Goal: Information Seeking & Learning: Check status

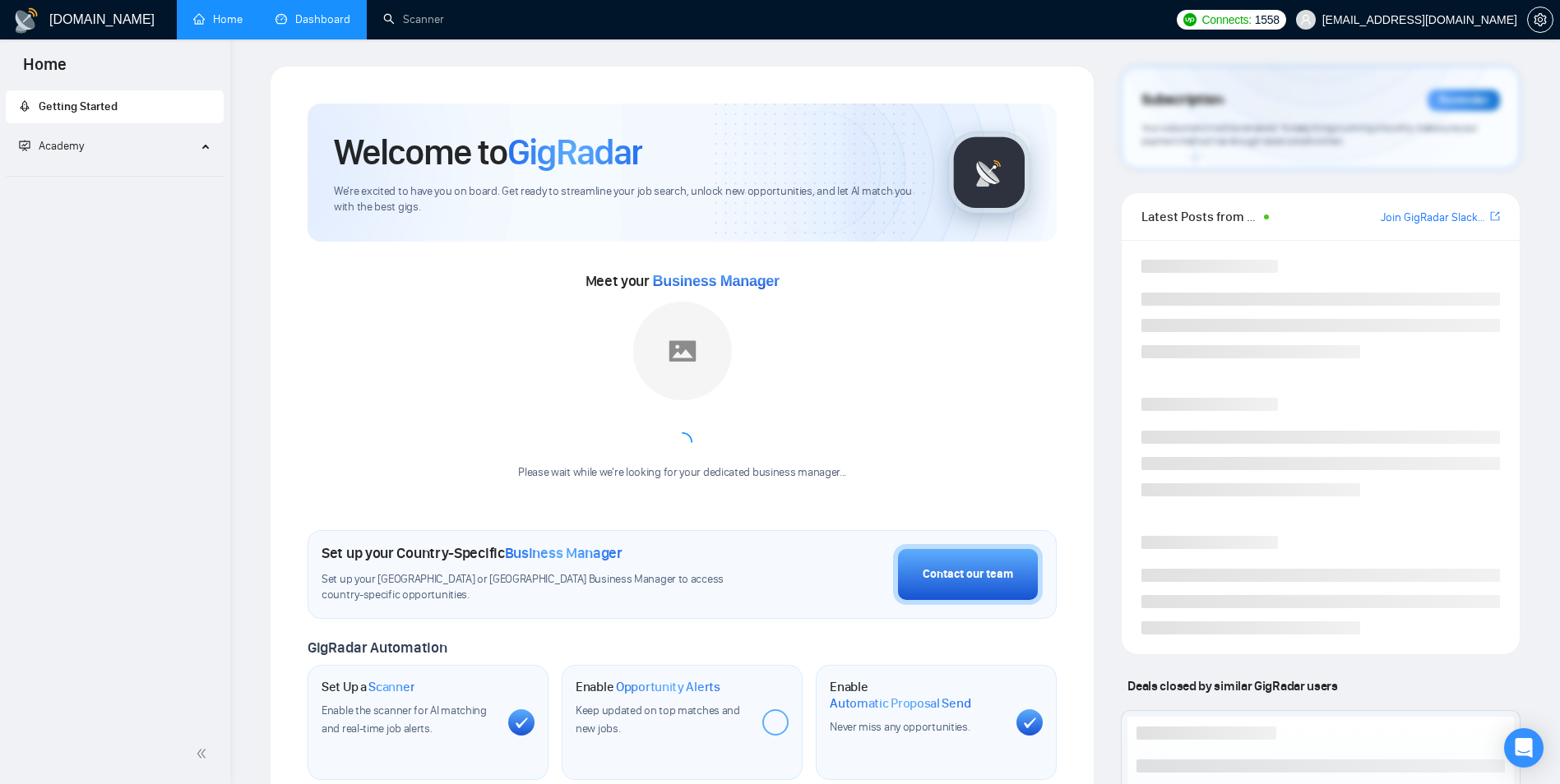
click at [326, 21] on link "Dashboard" at bounding box center [313, 19] width 75 height 14
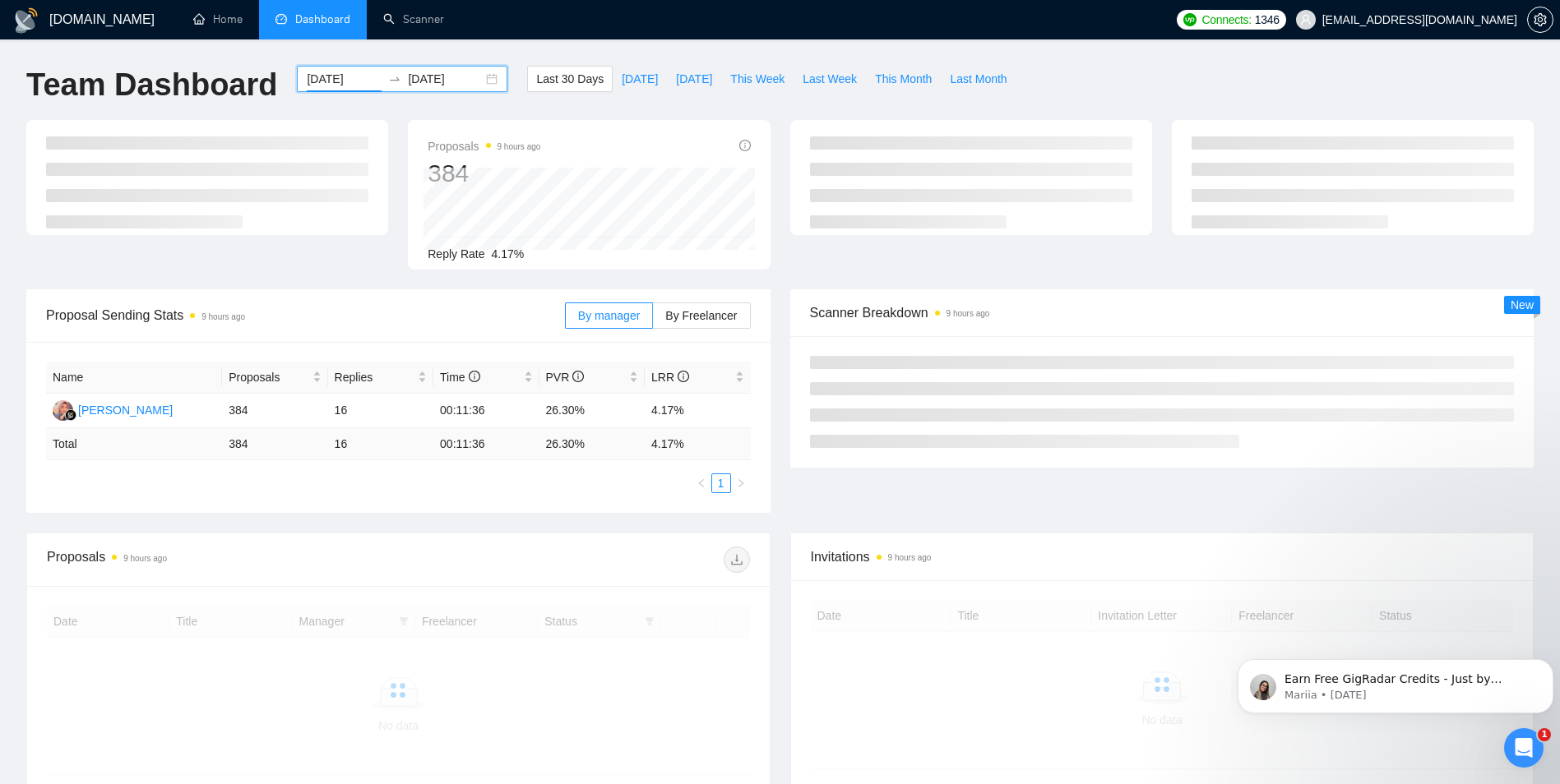
click at [338, 83] on input "[DATE]" at bounding box center [344, 78] width 75 height 18
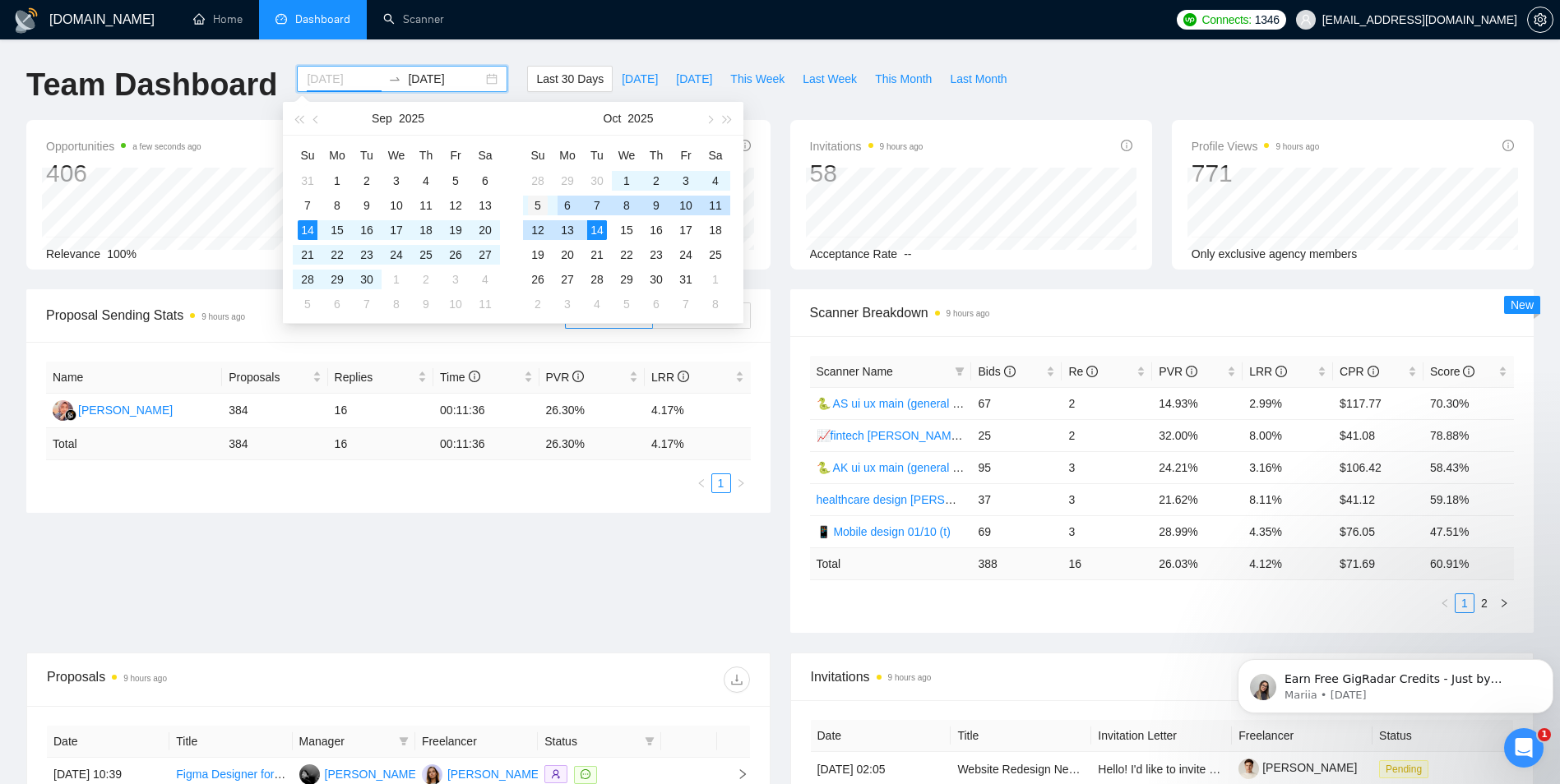
type input "[DATE]"
click at [535, 205] on div "5" at bounding box center [537, 205] width 20 height 20
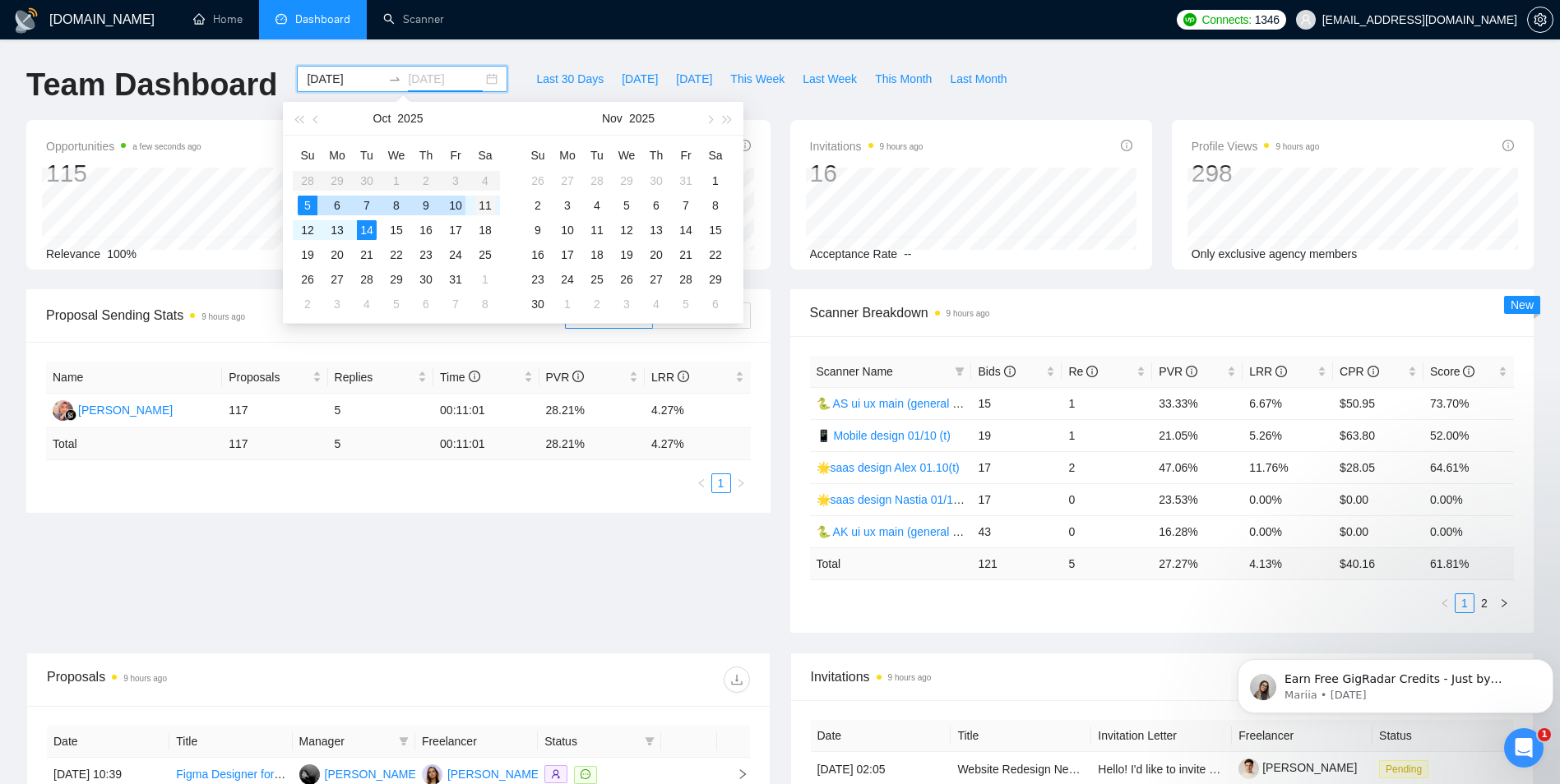
type input "[DATE]"
click at [485, 204] on div "11" at bounding box center [485, 205] width 20 height 20
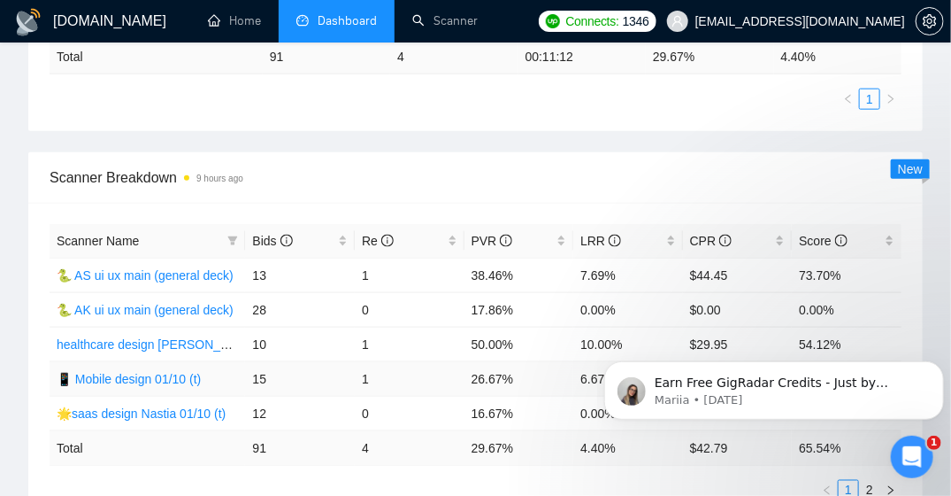
scroll to position [708, 0]
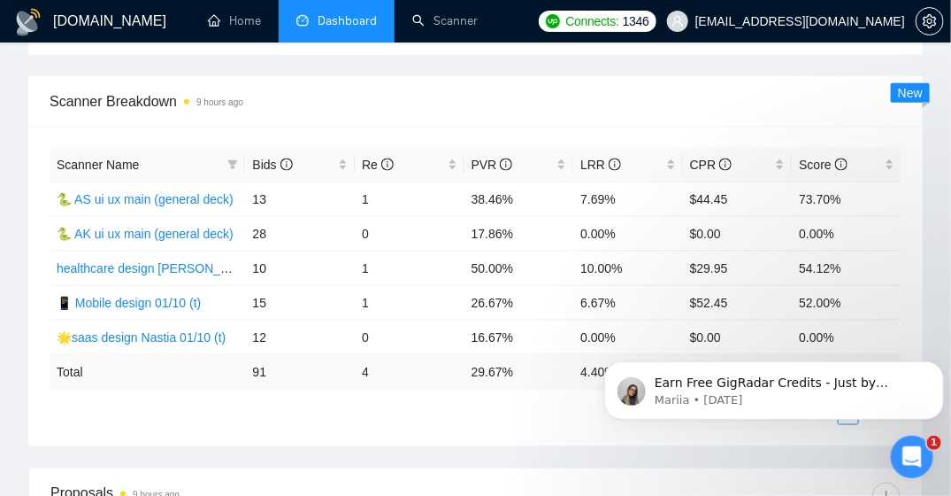
click at [439, 412] on ul "1 2" at bounding box center [476, 414] width 852 height 21
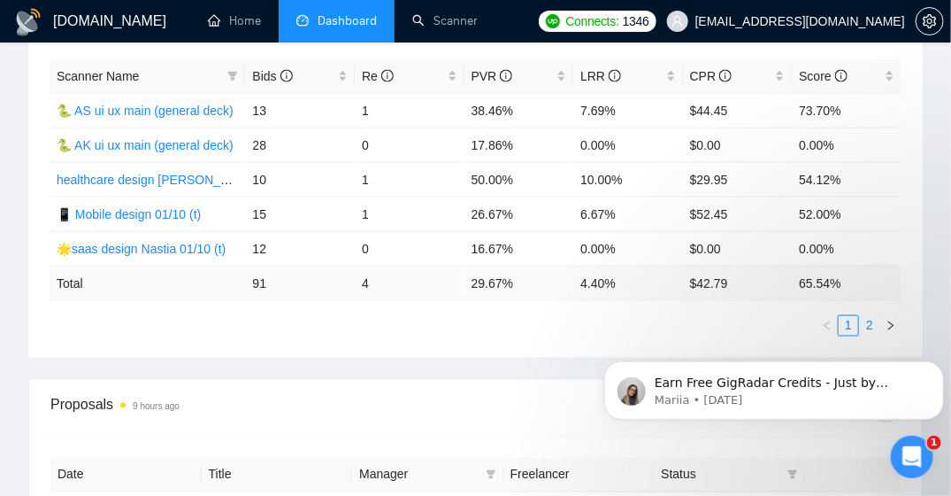
click at [874, 318] on link "2" at bounding box center [869, 325] width 19 height 19
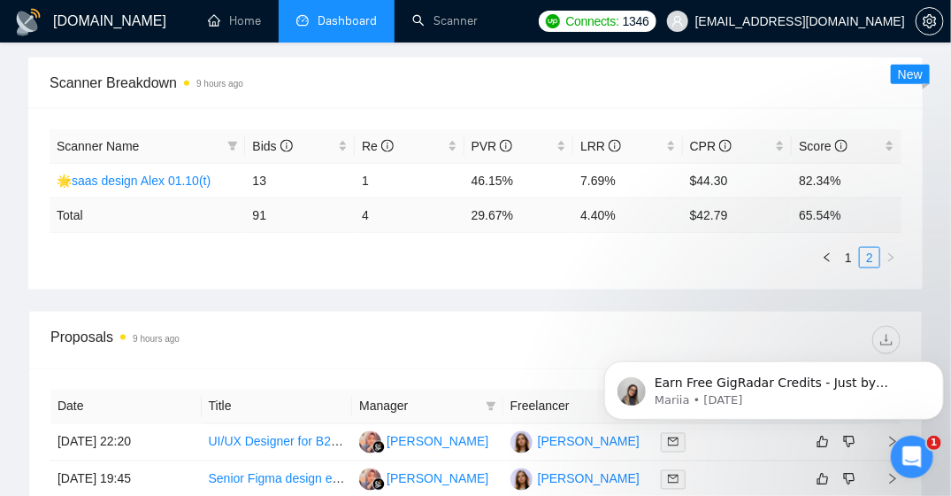
scroll to position [708, 0]
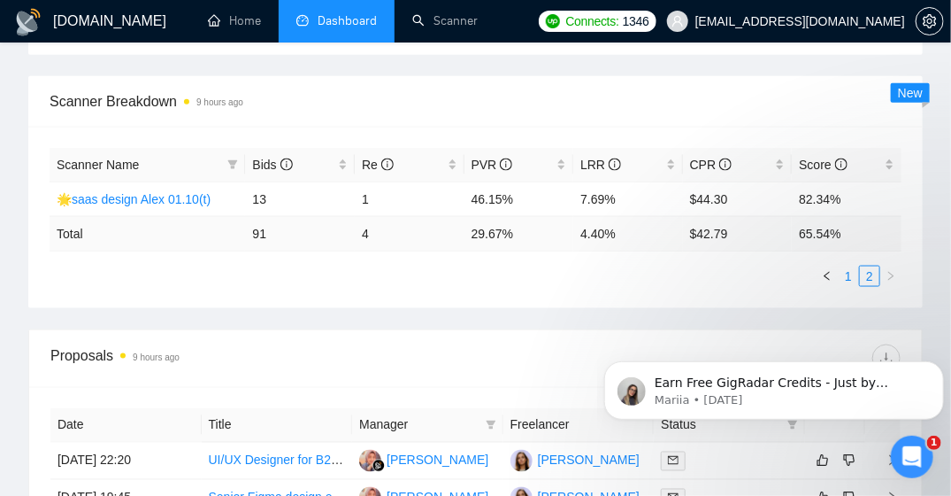
click at [851, 276] on link "1" at bounding box center [848, 275] width 19 height 19
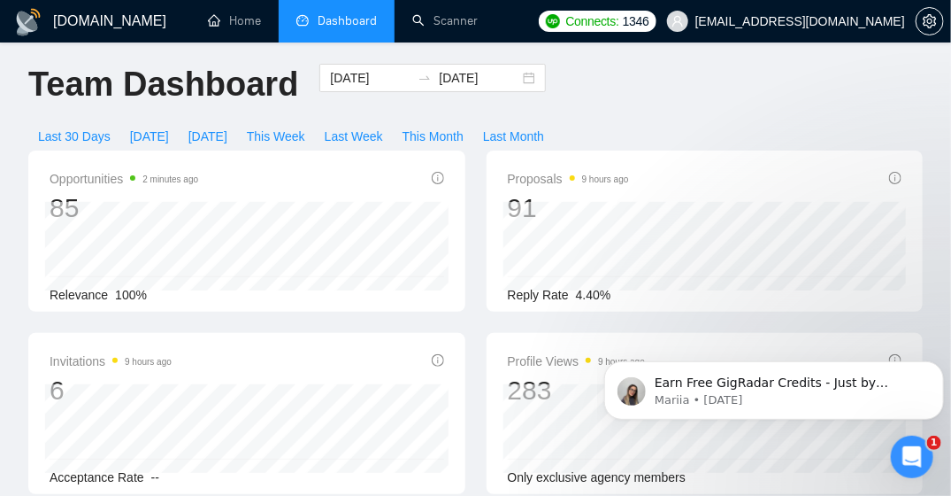
scroll to position [0, 0]
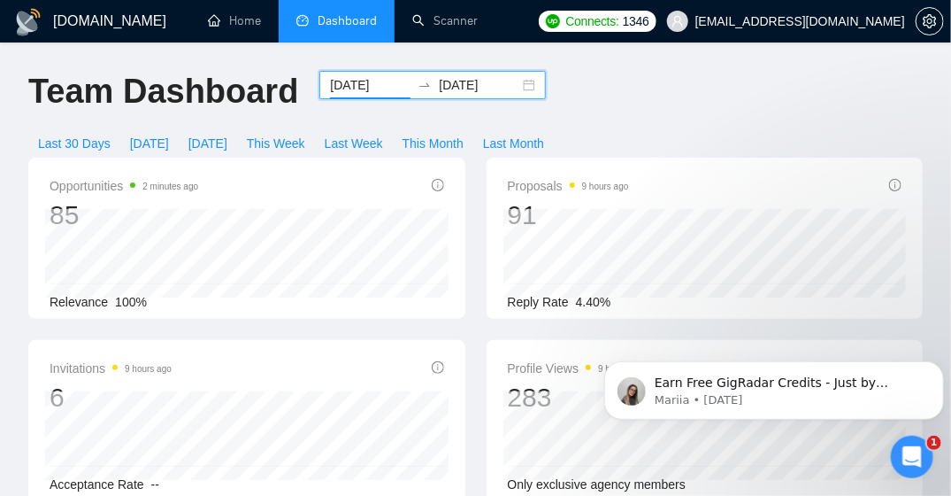
click at [361, 91] on input "[DATE]" at bounding box center [370, 84] width 81 height 19
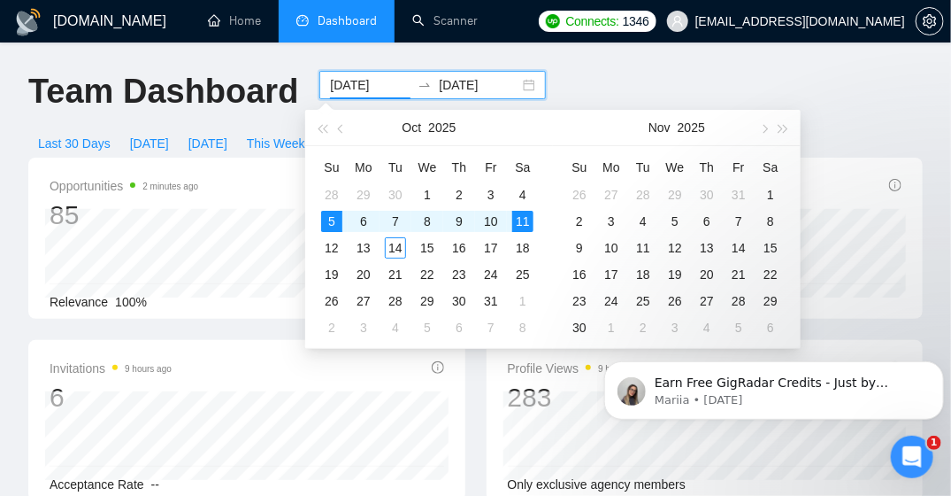
click at [586, 84] on div "Team Dashboard [DATE] [DATE] Last 30 Days [DATE] [DATE] This Week Last Week Thi…" at bounding box center [476, 114] width 916 height 87
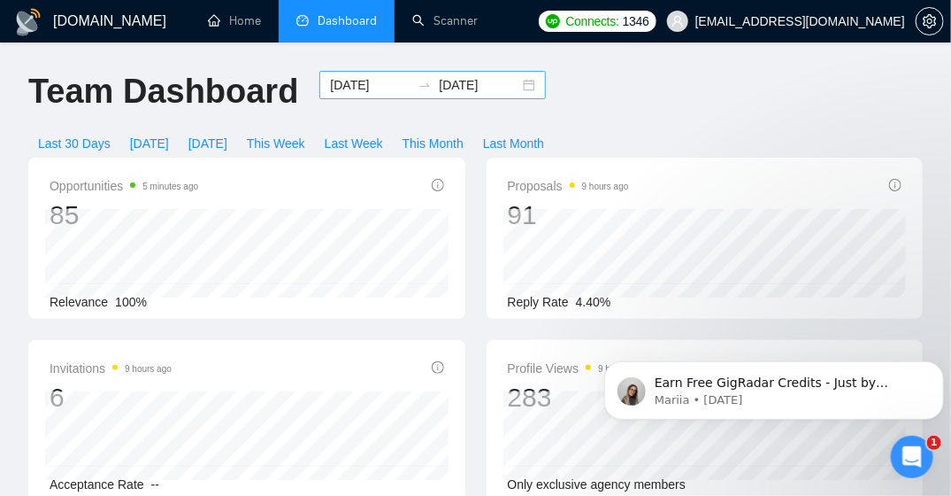
click at [330, 90] on input "[DATE]" at bounding box center [370, 84] width 81 height 19
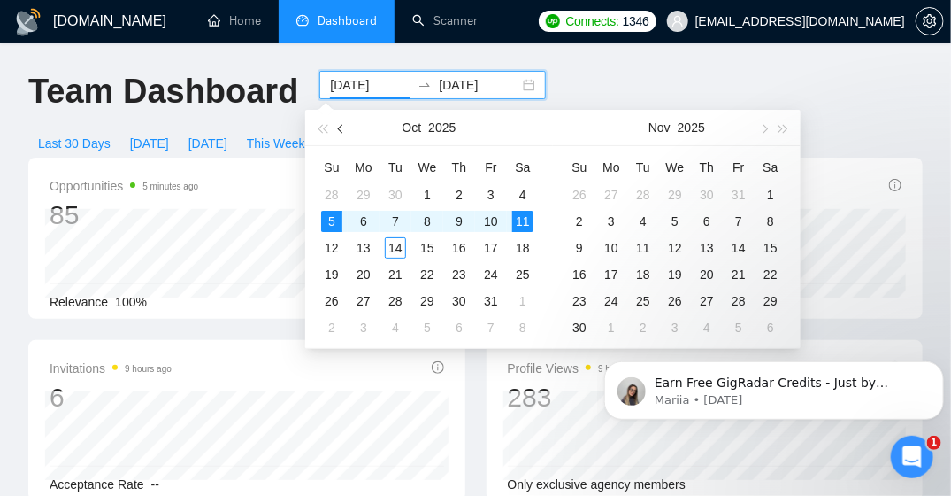
click at [346, 132] on button "button" at bounding box center [341, 127] width 19 height 35
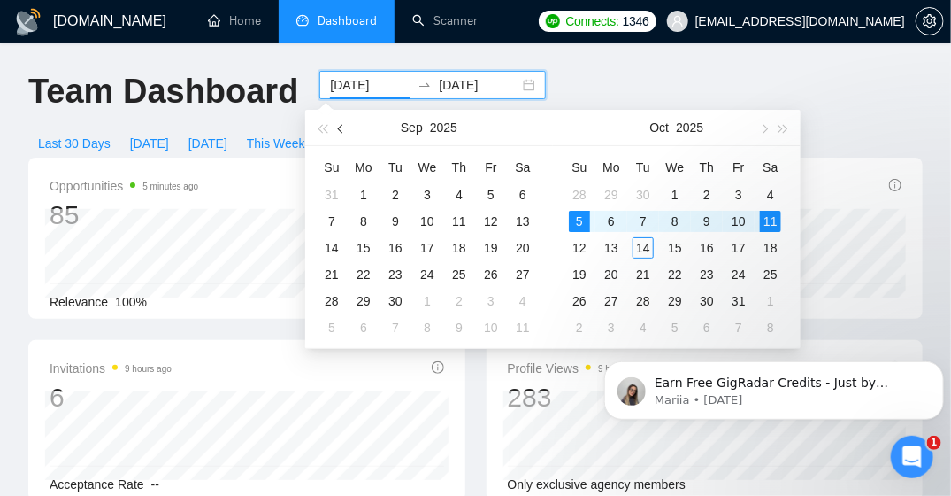
click at [346, 132] on button "button" at bounding box center [341, 127] width 19 height 35
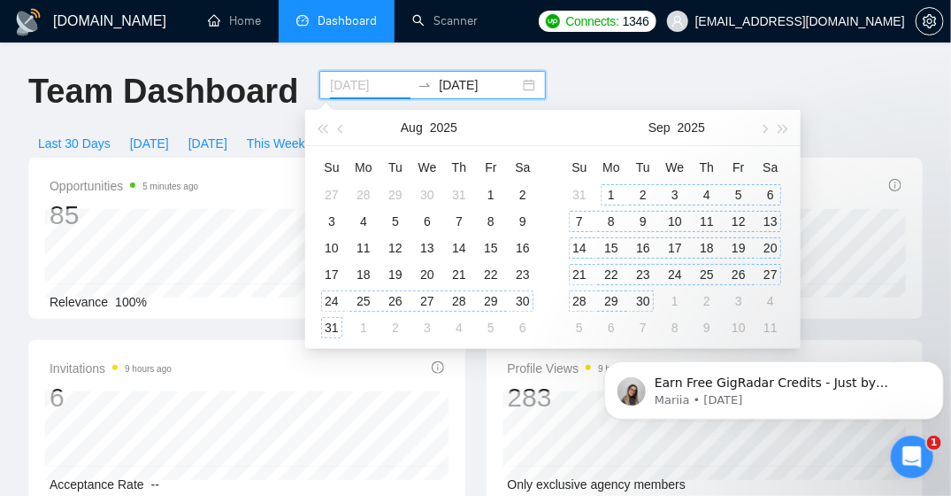
type input "[DATE]"
click at [332, 302] on div "24" at bounding box center [331, 300] width 21 height 21
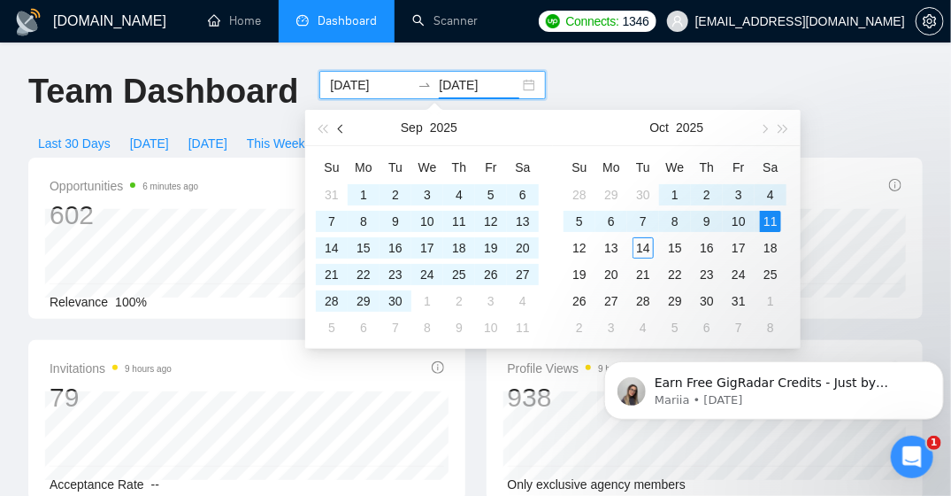
click at [338, 131] on button "button" at bounding box center [341, 127] width 19 height 35
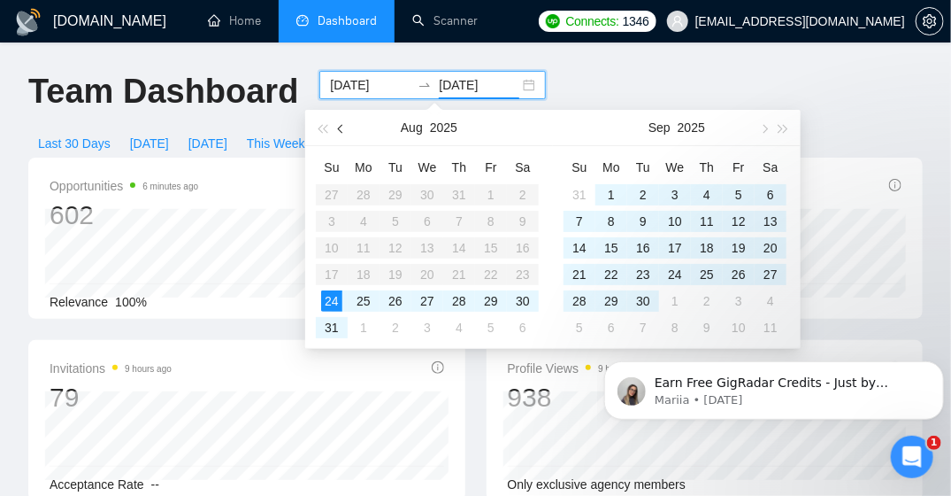
click at [338, 131] on button "button" at bounding box center [341, 127] width 19 height 35
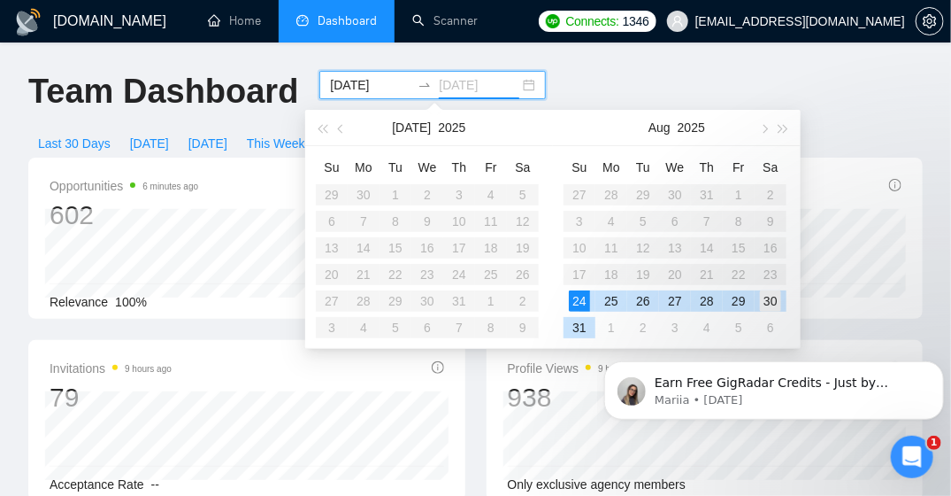
type input "[DATE]"
click at [767, 301] on div "30" at bounding box center [770, 300] width 21 height 21
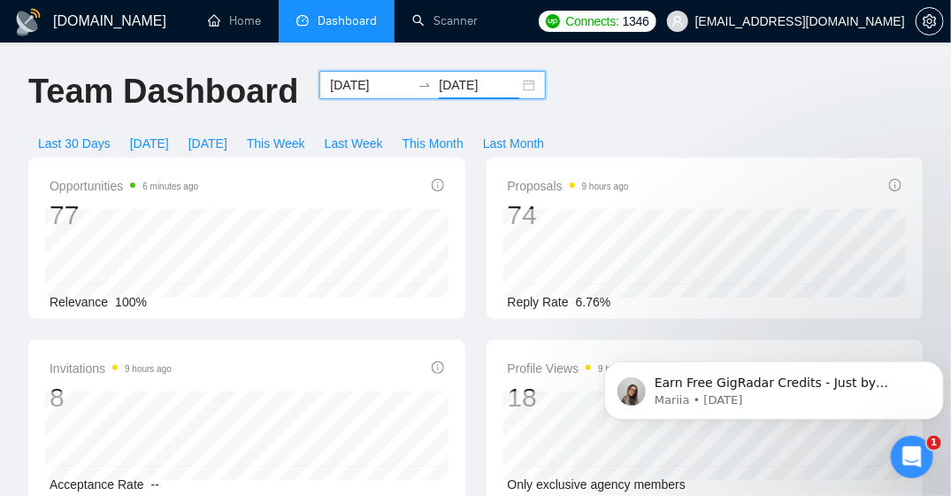
click at [361, 87] on input "[DATE]" at bounding box center [370, 84] width 81 height 19
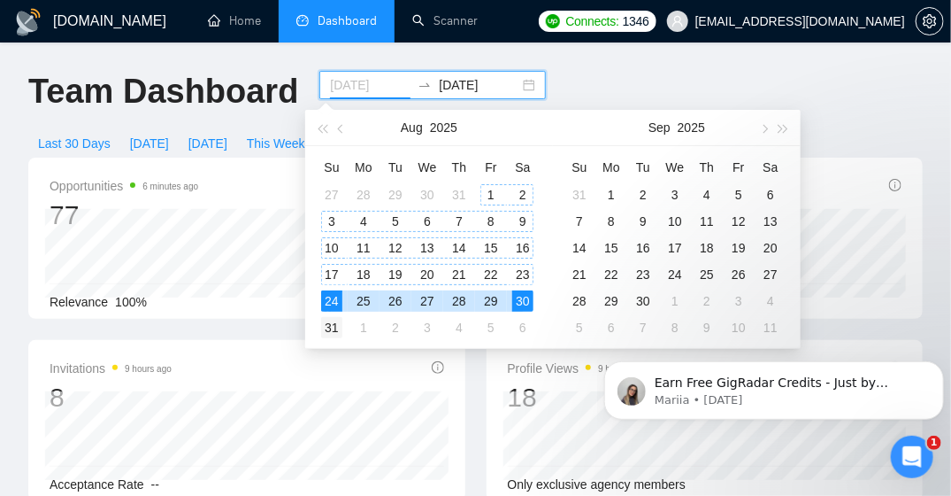
type input "[DATE]"
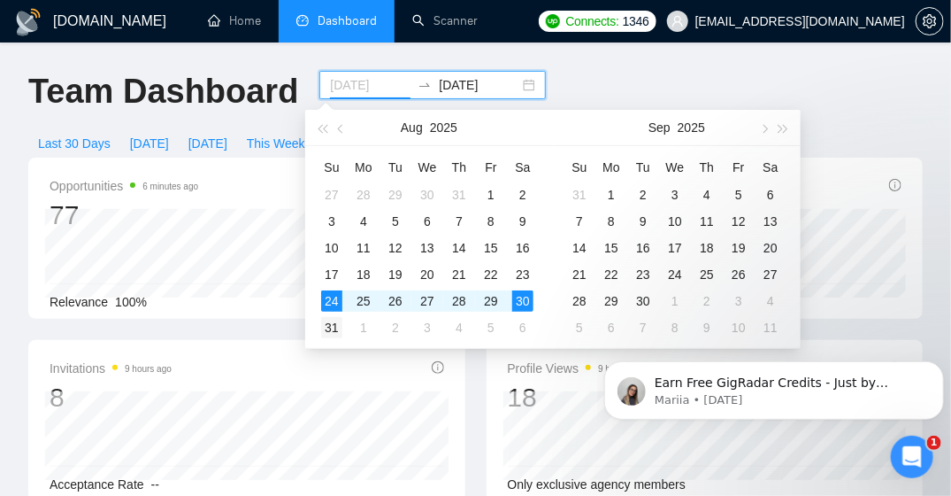
click at [323, 328] on div "31" at bounding box center [331, 327] width 21 height 21
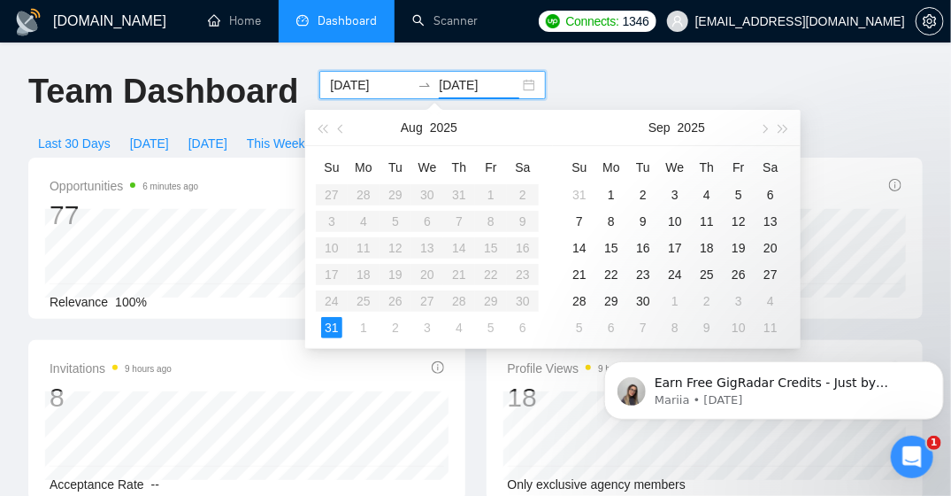
type input "[DATE]"
click at [778, 193] on div "6" at bounding box center [770, 194] width 21 height 21
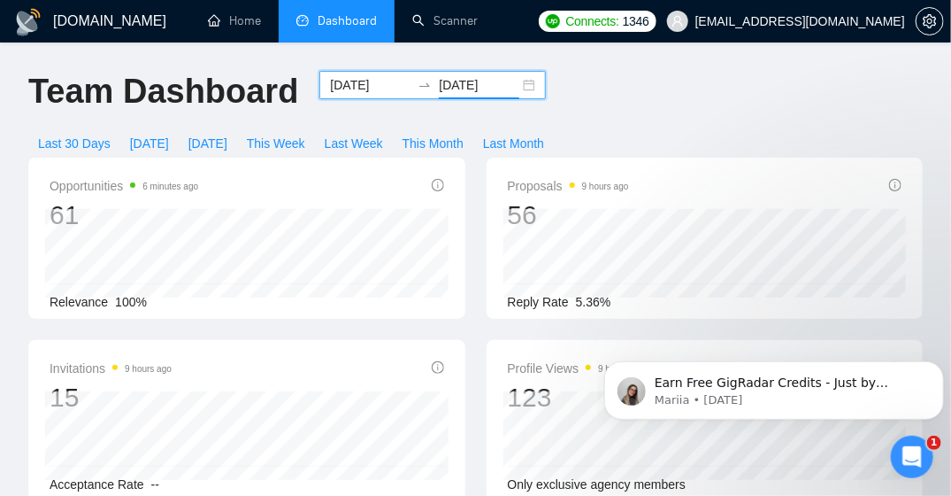
click at [335, 78] on input "[DATE]" at bounding box center [370, 84] width 81 height 19
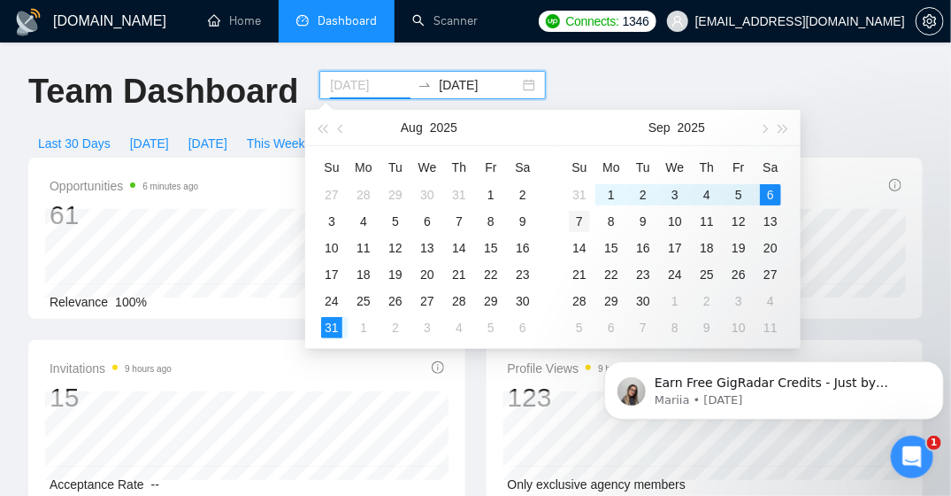
type input "[DATE]"
click at [588, 222] on div "7" at bounding box center [579, 221] width 21 height 21
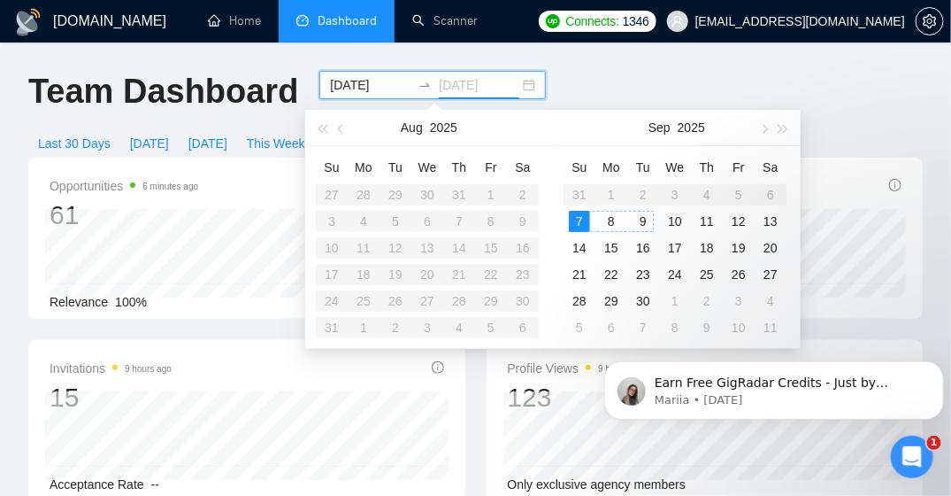
type input "[DATE]"
click at [774, 219] on div "13" at bounding box center [770, 221] width 21 height 21
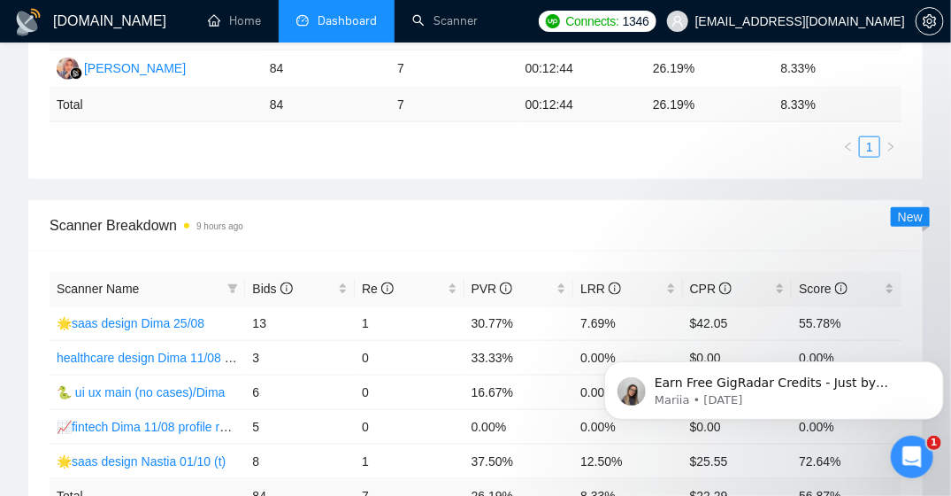
scroll to position [708, 0]
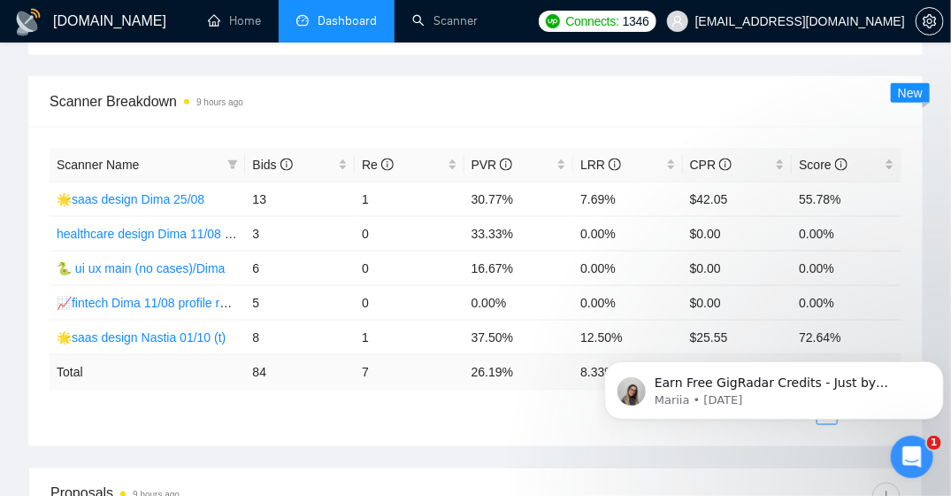
click at [703, 102] on span "Scanner Breakdown 9 hours ago" at bounding box center [476, 101] width 852 height 22
click at [688, 95] on span "Scanner Breakdown 10 hours ago" at bounding box center [476, 101] width 852 height 22
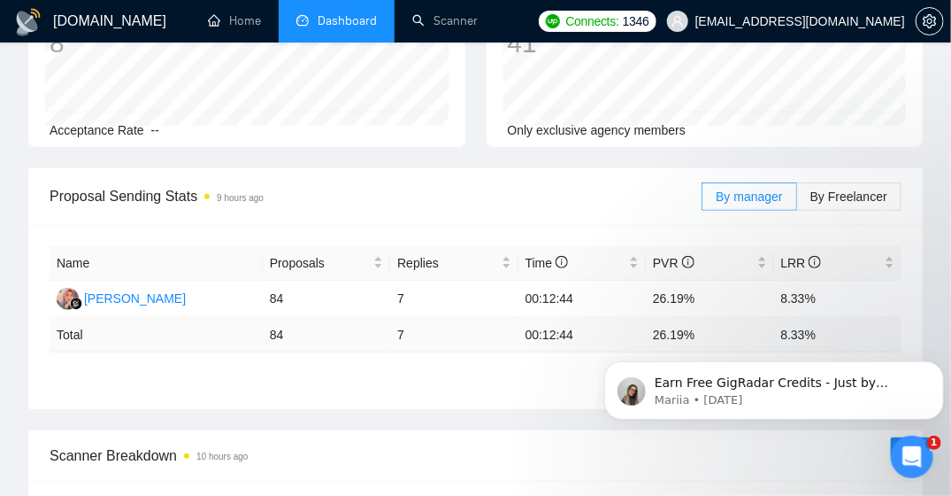
scroll to position [0, 0]
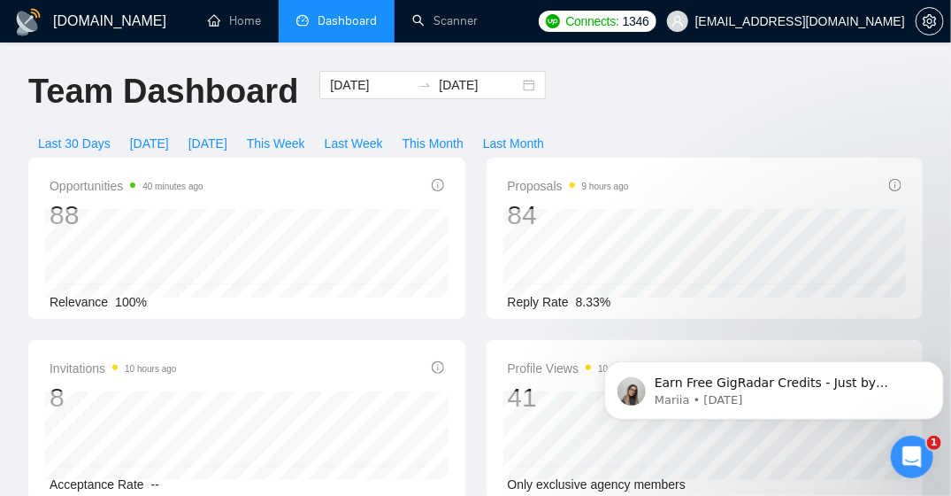
click at [481, 179] on div "Proposals 9 hours ago 84 Reply Rate 8.33%" at bounding box center [705, 238] width 458 height 161
click at [613, 96] on div "Team Dashboard [DATE] [DATE] Last 30 Days [DATE] [DATE] This Week Last Week Thi…" at bounding box center [476, 114] width 916 height 87
